Goal: Information Seeking & Learning: Learn about a topic

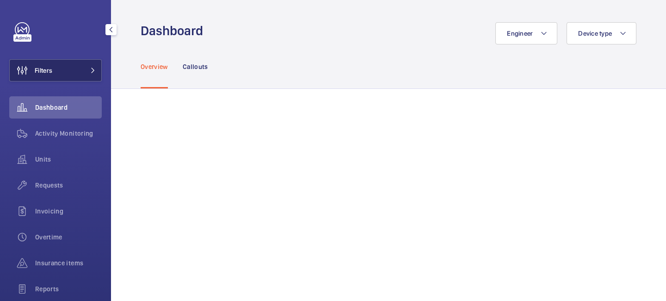
click at [92, 71] on mat-icon at bounding box center [93, 71] width 6 height 6
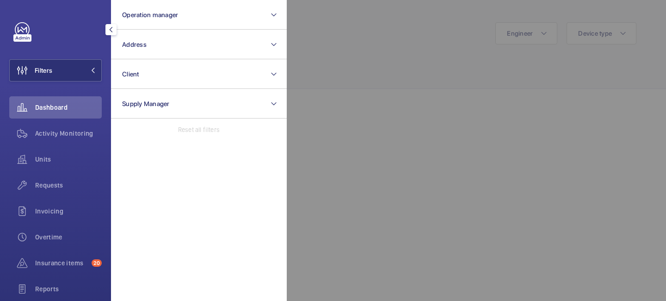
click at [332, 36] on div at bounding box center [620, 150] width 666 height 301
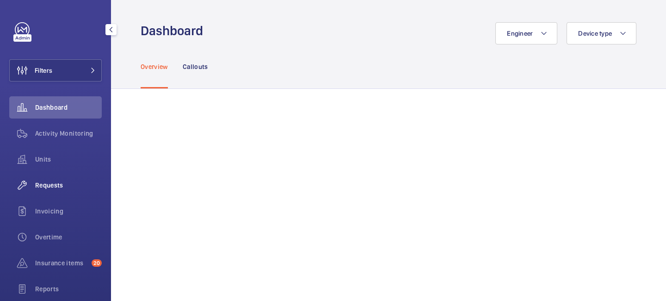
click at [62, 185] on span "Requests" at bounding box center [68, 184] width 67 height 9
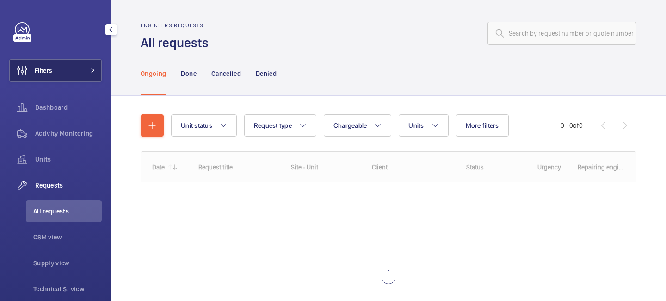
click at [87, 74] on button "Filters" at bounding box center [55, 70] width 92 height 22
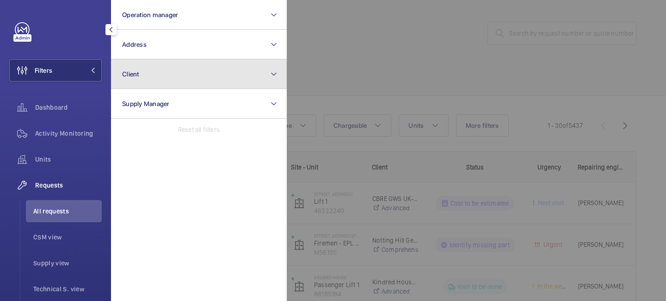
click at [157, 74] on button "Client" at bounding box center [199, 74] width 176 height 30
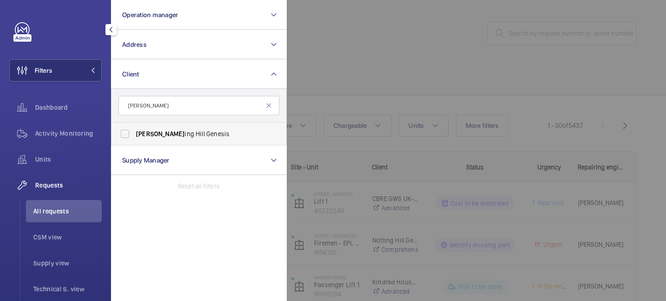
type input "nott"
click at [172, 133] on span "Nott ing Hill Genesis" at bounding box center [199, 133] width 127 height 9
click at [134, 133] on input "Nott ing Hill Genesis" at bounding box center [125, 133] width 18 height 18
checkbox input "true"
click at [351, 59] on div at bounding box center [620, 150] width 666 height 301
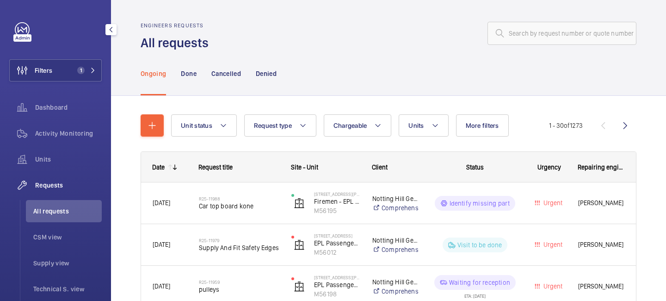
click at [56, 213] on span "All requests" at bounding box center [67, 210] width 68 height 9
click at [378, 125] on mat-icon at bounding box center [377, 125] width 7 height 11
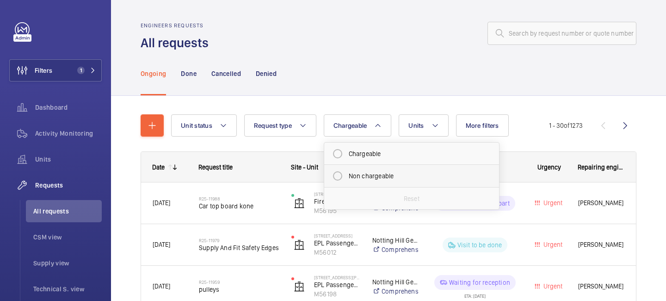
click at [375, 173] on mat-radio-button "Non chargeable" at bounding box center [411, 175] width 166 height 18
radio input "true"
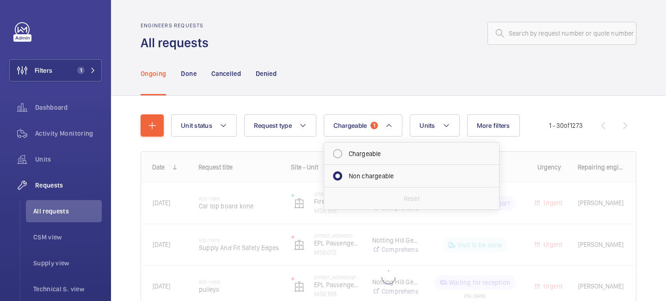
click at [387, 50] on div "Engineers requests All requests" at bounding box center [389, 36] width 496 height 29
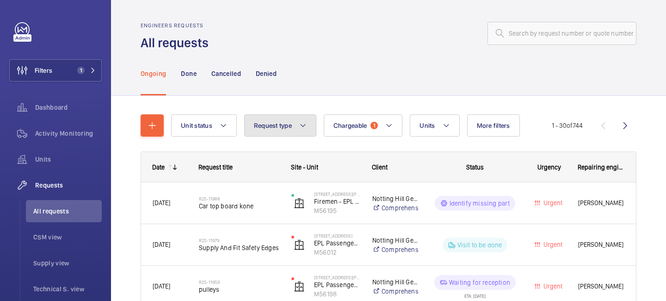
click at [303, 131] on button "Request type" at bounding box center [280, 125] width 72 height 22
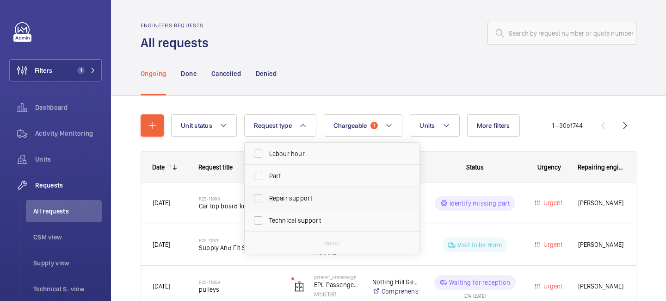
click at [303, 198] on span "Repair support" at bounding box center [332, 197] width 127 height 9
click at [267, 198] on input "Repair support" at bounding box center [258, 198] width 18 height 18
checkbox input "true"
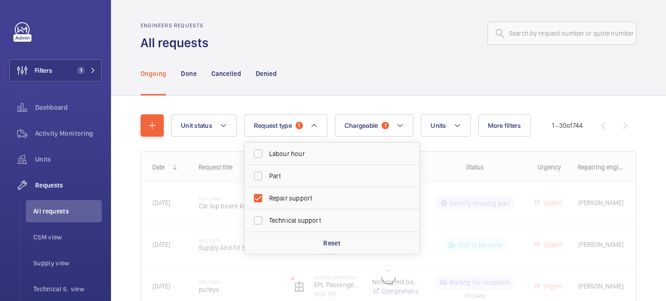
click at [351, 80] on div "Ongoing Done Cancelled Denied" at bounding box center [389, 73] width 496 height 44
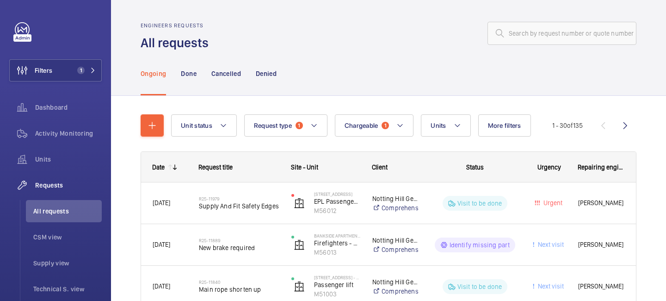
click at [174, 168] on mat-icon at bounding box center [174, 166] width 7 height 7
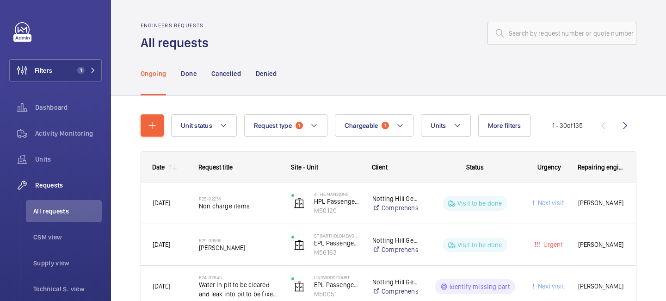
click at [174, 168] on mat-icon at bounding box center [174, 166] width 7 height 7
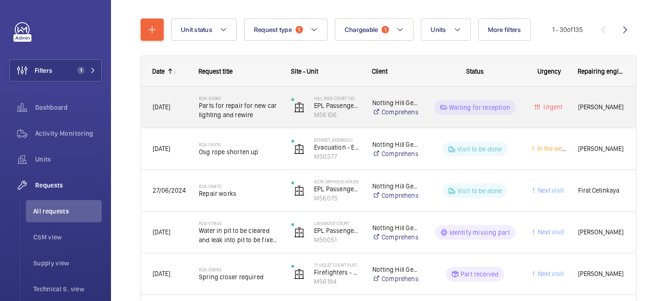
scroll to position [98, 0]
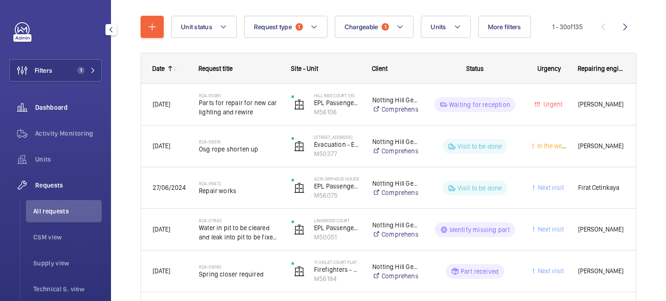
click at [74, 111] on span "Dashboard" at bounding box center [68, 107] width 67 height 9
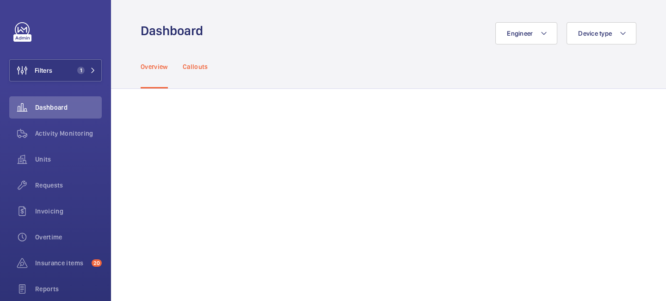
click at [206, 64] on p "Callouts" at bounding box center [195, 66] width 25 height 9
click at [541, 31] on mat-icon at bounding box center [543, 33] width 7 height 11
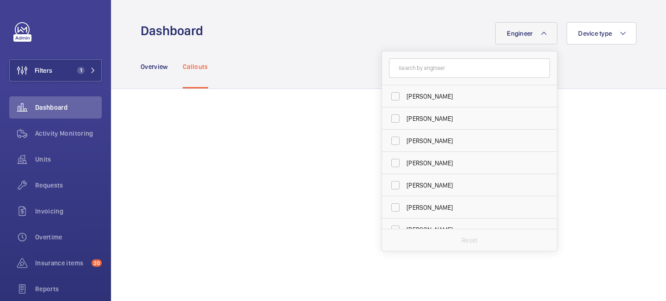
click at [450, 64] on input "text" at bounding box center [469, 67] width 161 height 19
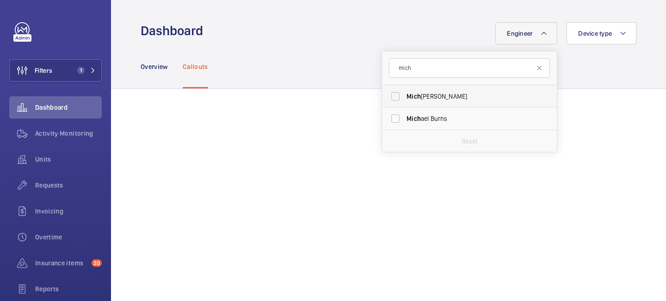
type input "mich"
click at [448, 96] on span "Mich ael Lyons" at bounding box center [469, 96] width 127 height 9
click at [405, 96] on input "Mich ael Lyons" at bounding box center [395, 96] width 18 height 18
checkbox input "true"
click at [412, 32] on div "Engineer 1 mich Mich ael Lyons Mich ael Burns Reset Device type" at bounding box center [423, 33] width 428 height 22
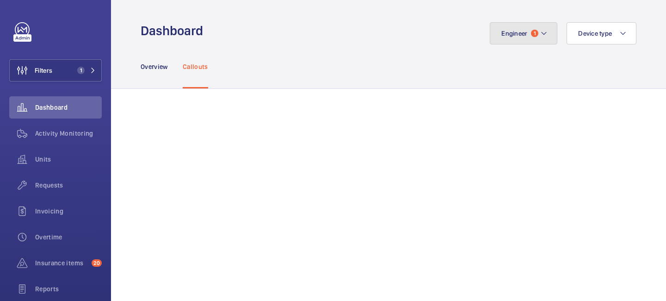
click at [544, 35] on mat-icon at bounding box center [543, 33] width 7 height 11
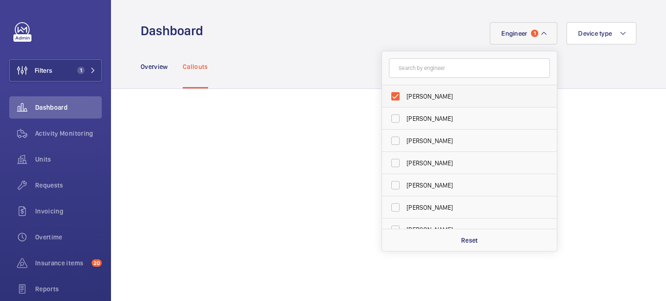
click at [396, 102] on label "[PERSON_NAME]" at bounding box center [462, 96] width 161 height 22
click at [396, 102] on input "[PERSON_NAME]" at bounding box center [395, 96] width 18 height 18
checkbox input "false"
click at [421, 72] on input "text" at bounding box center [469, 67] width 161 height 19
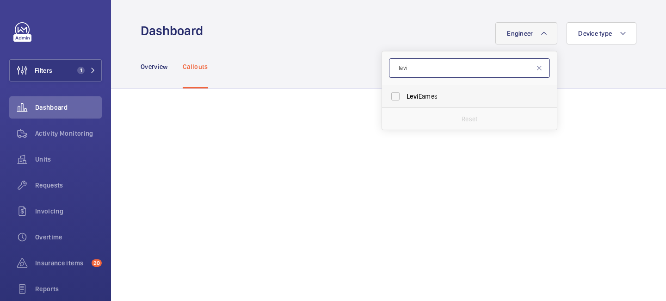
type input "levi"
click at [395, 96] on label "[PERSON_NAME]" at bounding box center [462, 96] width 161 height 22
click at [395, 96] on input "[PERSON_NAME]" at bounding box center [395, 96] width 18 height 18
checkbox input "true"
click at [416, 35] on div "Engineer 1 [PERSON_NAME] [PERSON_NAME] Reset Device type" at bounding box center [423, 33] width 428 height 22
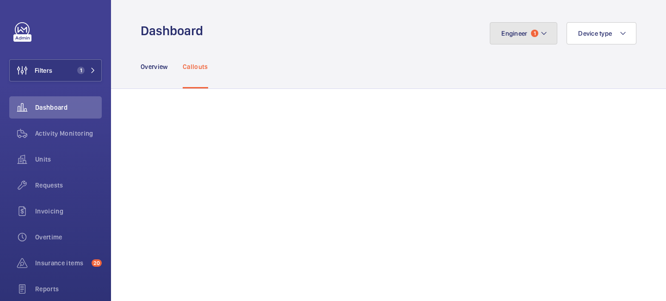
click at [539, 30] on button "Engineer 1" at bounding box center [524, 33] width 68 height 22
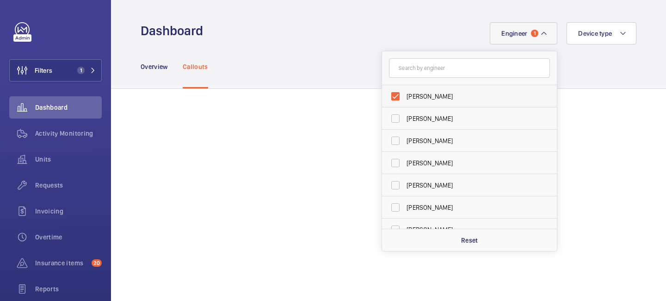
click at [395, 96] on label "[PERSON_NAME]" at bounding box center [462, 96] width 161 height 22
click at [395, 96] on input "[PERSON_NAME]" at bounding box center [395, 96] width 18 height 18
checkbox input "false"
click at [422, 69] on input "text" at bounding box center [469, 67] width 161 height 19
click at [399, 160] on label "[PERSON_NAME]" at bounding box center [462, 163] width 161 height 22
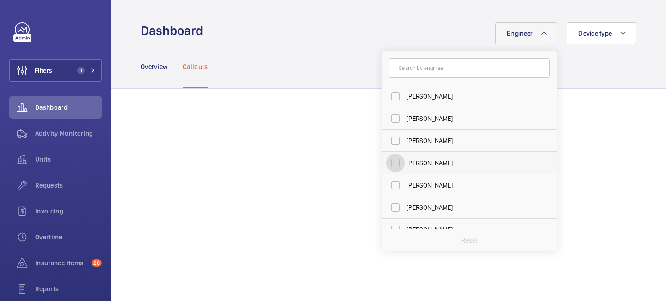
click at [399, 160] on input "[PERSON_NAME]" at bounding box center [395, 163] width 18 height 18
checkbox input "true"
click at [371, 30] on div "Engineer 1 [PERSON_NAME] [PERSON_NAME] [PERSON_NAME] [PERSON_NAME] [PERSON_NAME…" at bounding box center [423, 33] width 428 height 22
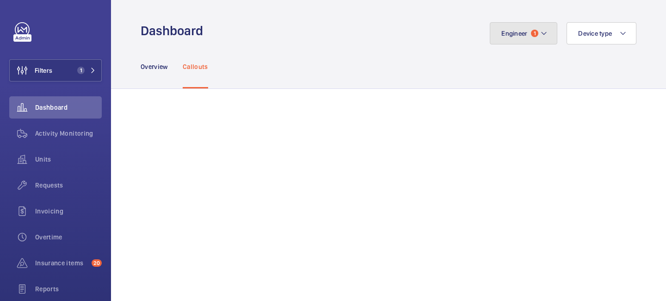
click at [547, 22] on button "Engineer 1" at bounding box center [524, 33] width 68 height 22
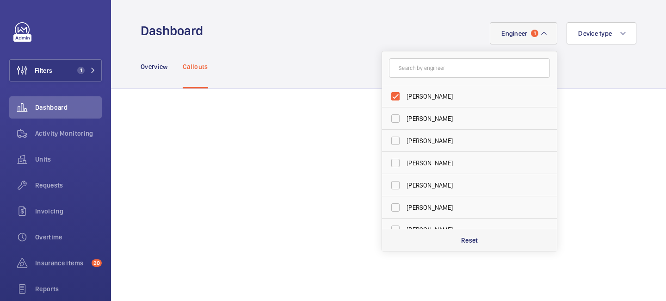
click at [469, 233] on div "Reset" at bounding box center [469, 239] width 175 height 22
click at [361, 17] on wm-front-admin-header "Dashboard Engineer [PERSON_NAME] [PERSON_NAME] [PERSON_NAME] [PERSON_NAME] [PER…" at bounding box center [388, 22] width 555 height 44
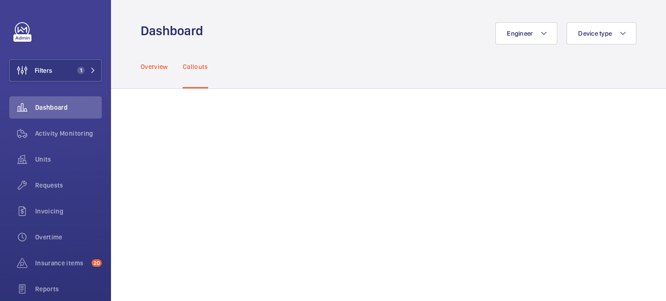
click at [146, 64] on p "Overview" at bounding box center [154, 66] width 27 height 9
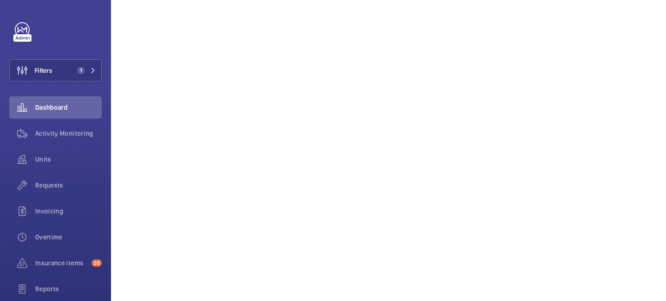
scroll to position [197, 0]
